Goal: Task Accomplishment & Management: Use online tool/utility

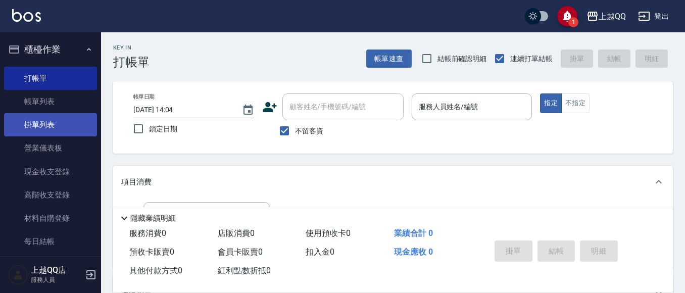
scroll to position [177, 0]
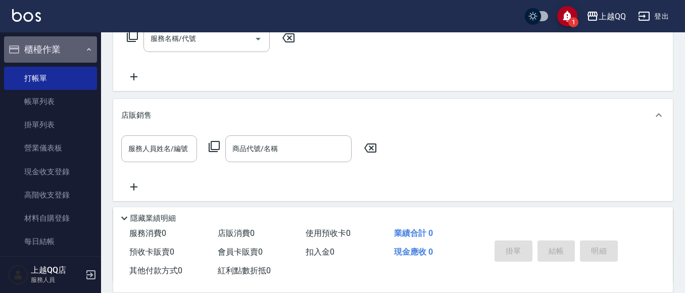
click at [75, 47] on button "櫃檯作業" at bounding box center [50, 49] width 93 height 26
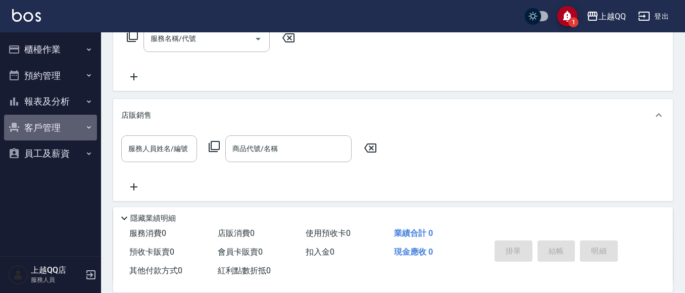
click at [40, 123] on button "客戶管理" at bounding box center [50, 128] width 93 height 26
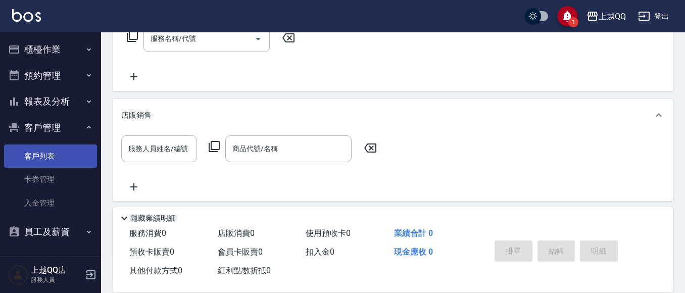
click at [33, 158] on link "客戶列表" at bounding box center [50, 155] width 93 height 23
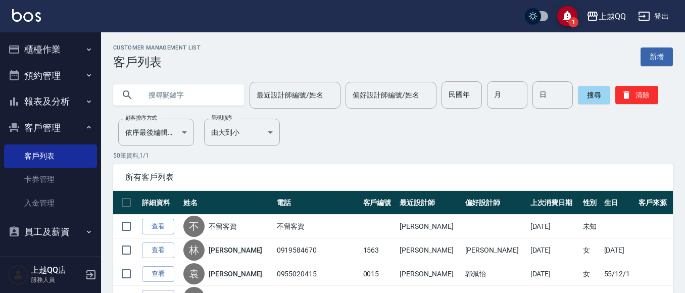
click at [169, 94] on input "text" at bounding box center [188, 94] width 95 height 27
type input "0064"
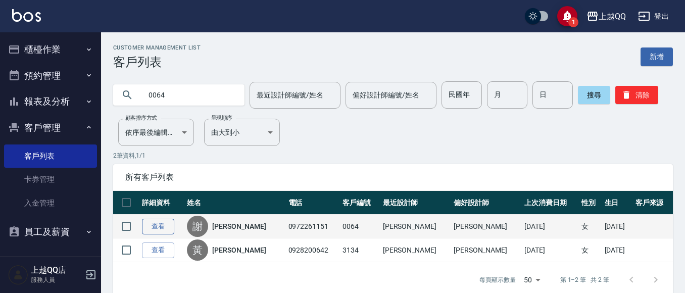
click at [142, 227] on td "查看" at bounding box center [161, 227] width 45 height 24
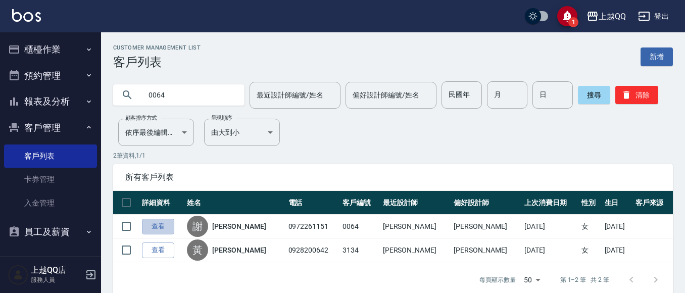
click at [146, 228] on link "查看" at bounding box center [158, 227] width 32 height 16
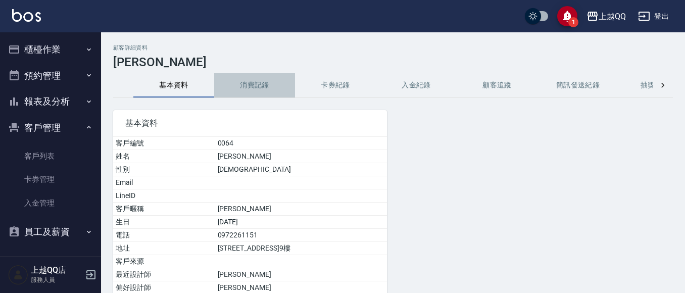
click at [270, 79] on button "消費記錄" at bounding box center [254, 85] width 81 height 24
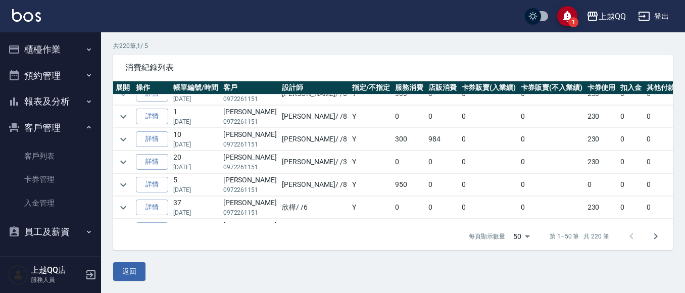
scroll to position [493, 0]
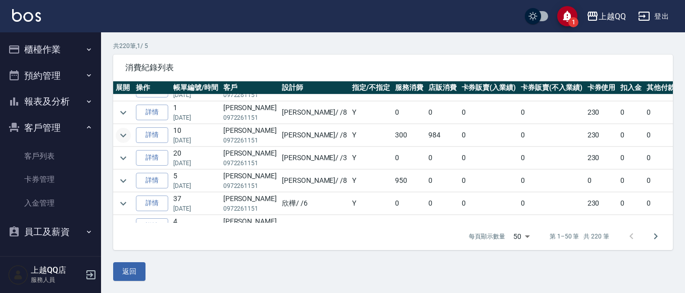
click at [122, 133] on icon "expand row" at bounding box center [123, 135] width 12 height 12
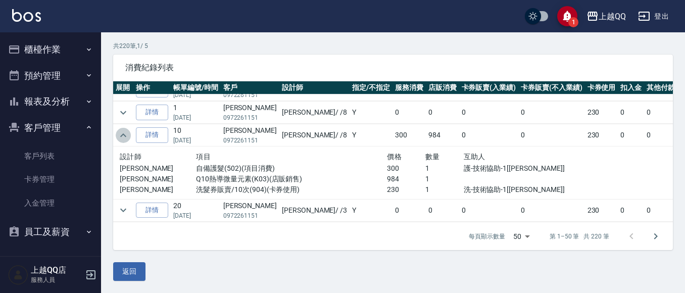
click at [121, 132] on icon "expand row" at bounding box center [123, 135] width 12 height 12
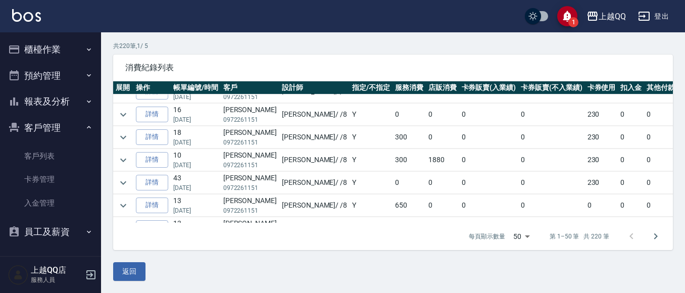
scroll to position [899, 0]
click at [123, 136] on icon "expand row" at bounding box center [123, 138] width 12 height 12
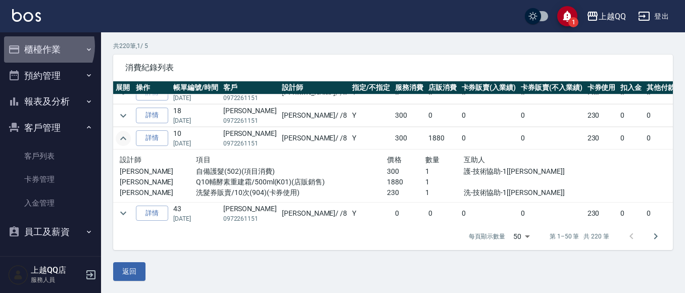
click at [40, 46] on button "櫃檯作業" at bounding box center [50, 49] width 93 height 26
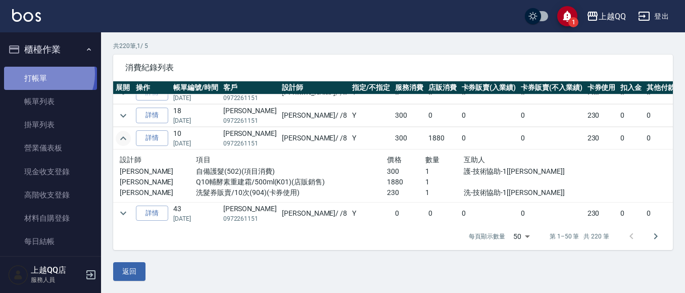
click at [45, 74] on link "打帳單" at bounding box center [50, 78] width 93 height 23
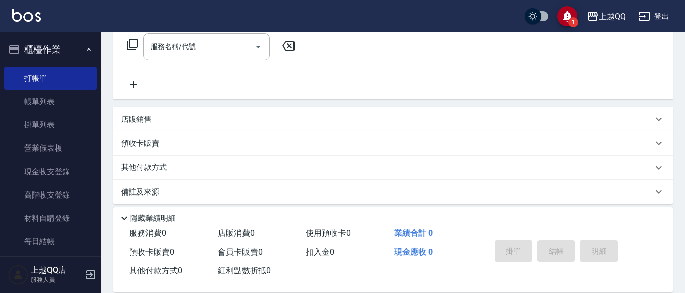
scroll to position [162, 0]
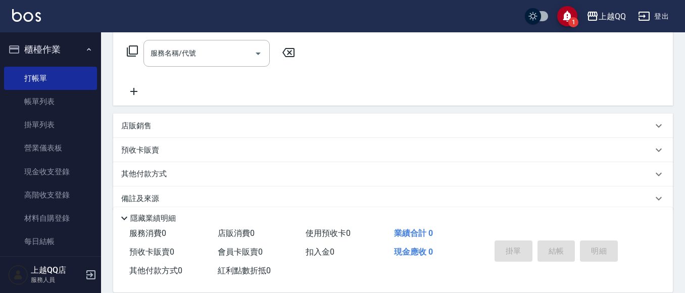
click at [168, 124] on div "店販銷售" at bounding box center [386, 126] width 531 height 11
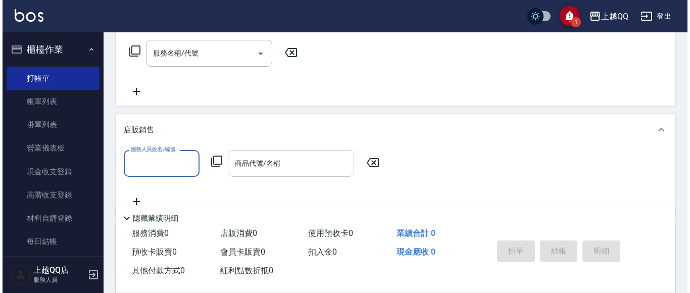
scroll to position [0, 0]
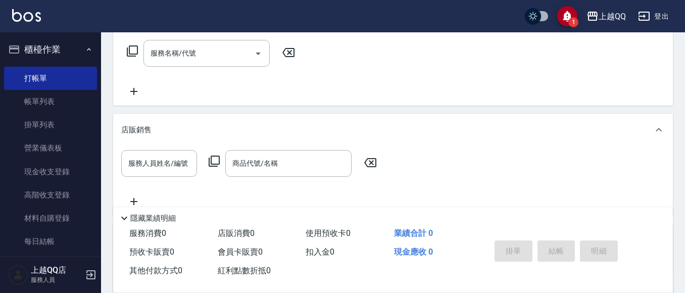
click at [216, 156] on icon at bounding box center [214, 161] width 12 height 12
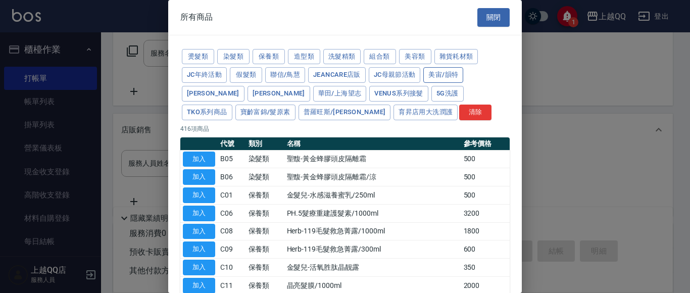
click at [437, 71] on button "美宙/韻特" at bounding box center [443, 75] width 40 height 16
